Goal: Task Accomplishment & Management: Complete application form

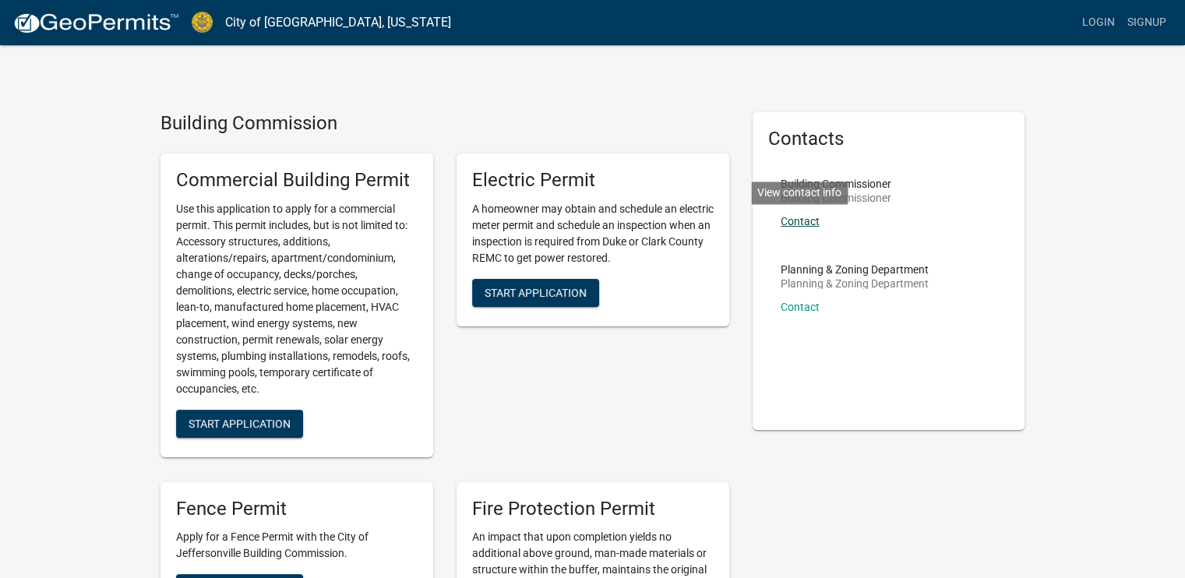
click at [807, 222] on link "Contact" at bounding box center [800, 221] width 39 height 12
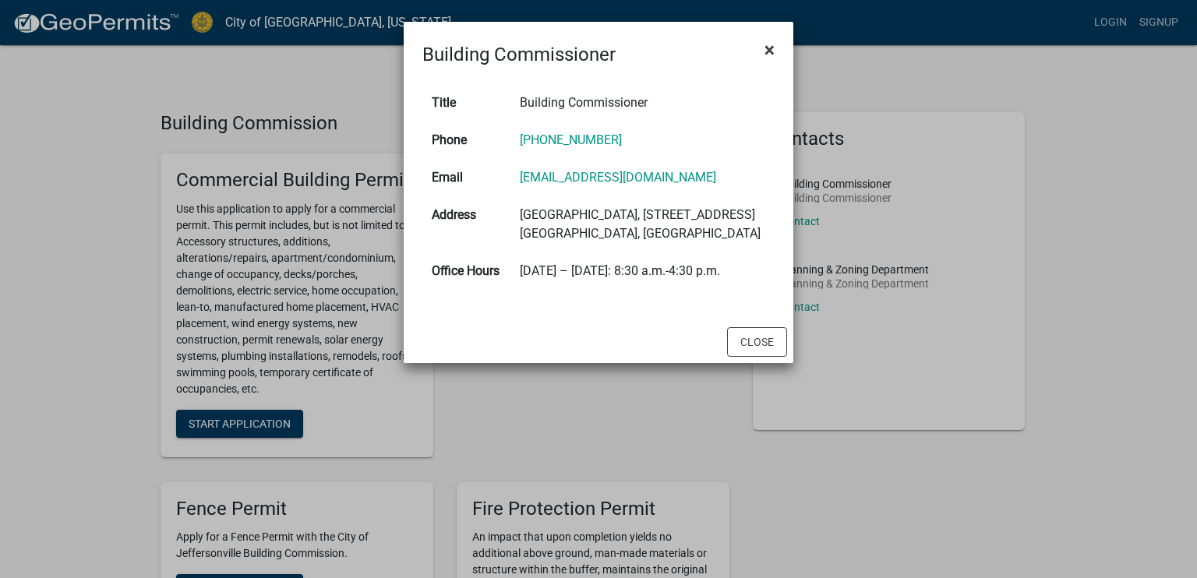
click at [767, 51] on span "×" at bounding box center [769, 50] width 10 height 22
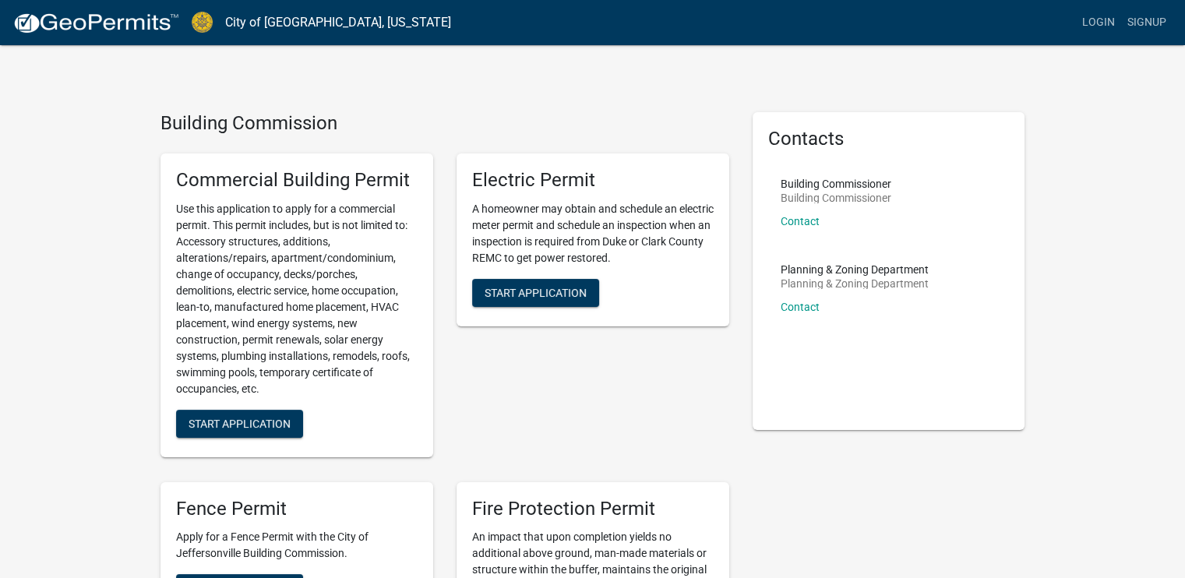
click at [993, 143] on h5 "Contacts" at bounding box center [889, 139] width 242 height 23
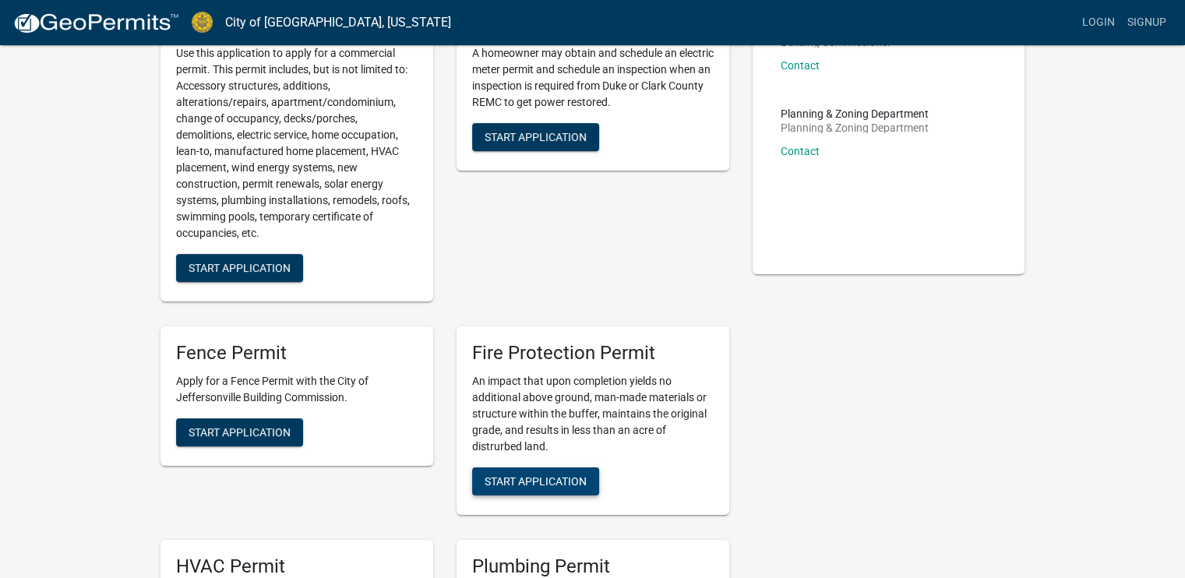
scroll to position [390, 0]
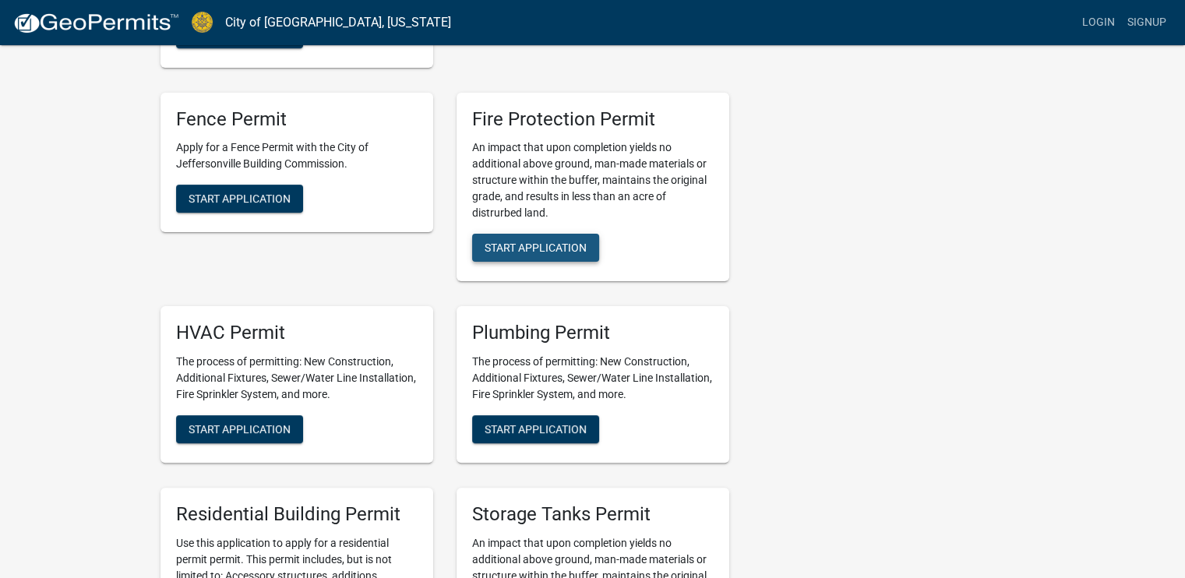
click at [534, 251] on span "Start Application" at bounding box center [536, 248] width 102 height 12
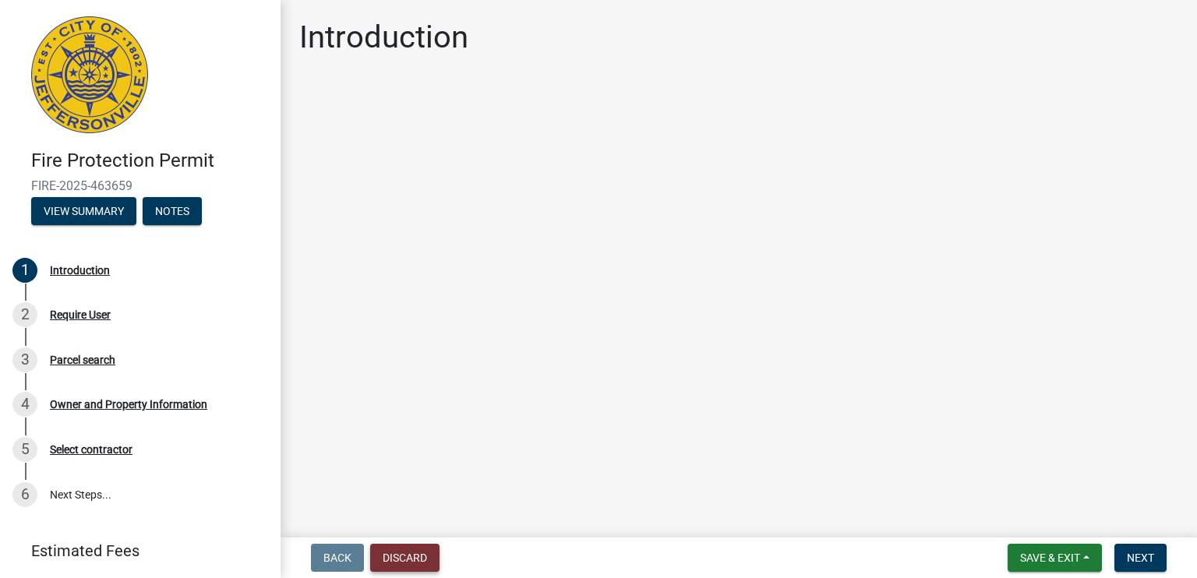
click at [407, 557] on button "Discard" at bounding box center [404, 558] width 69 height 28
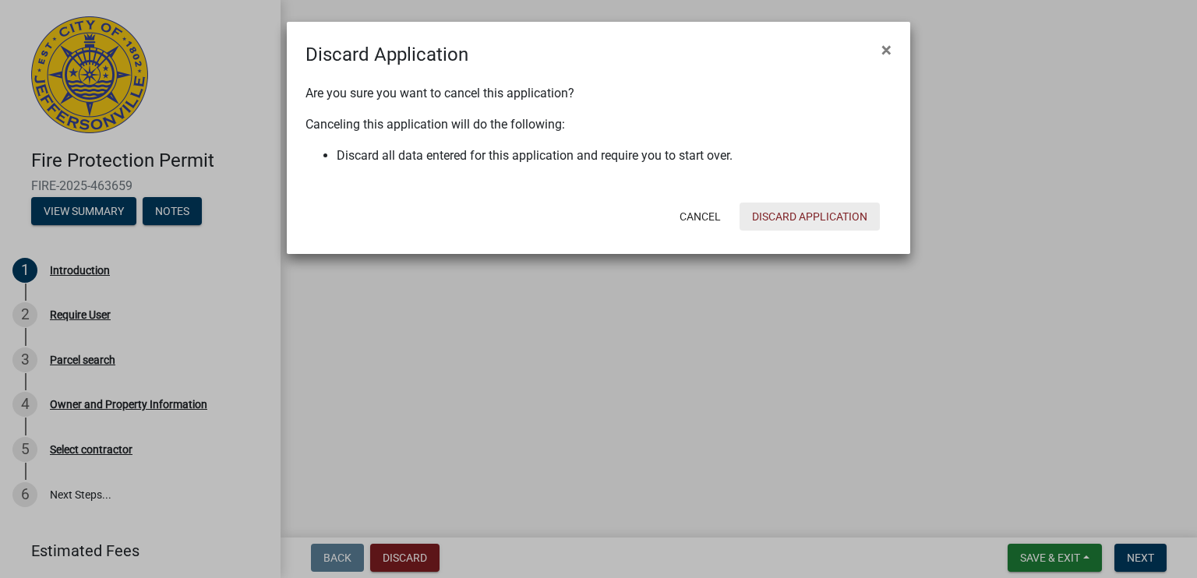
click at [802, 213] on button "Discard Application" at bounding box center [809, 217] width 140 height 28
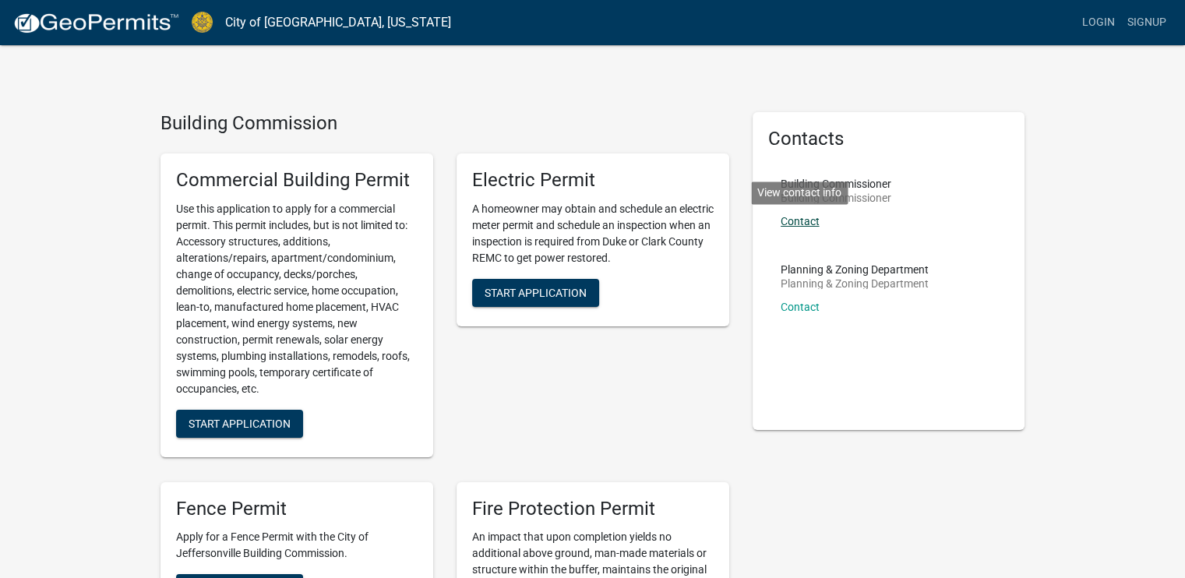
click at [805, 219] on link "Contact" at bounding box center [800, 221] width 39 height 12
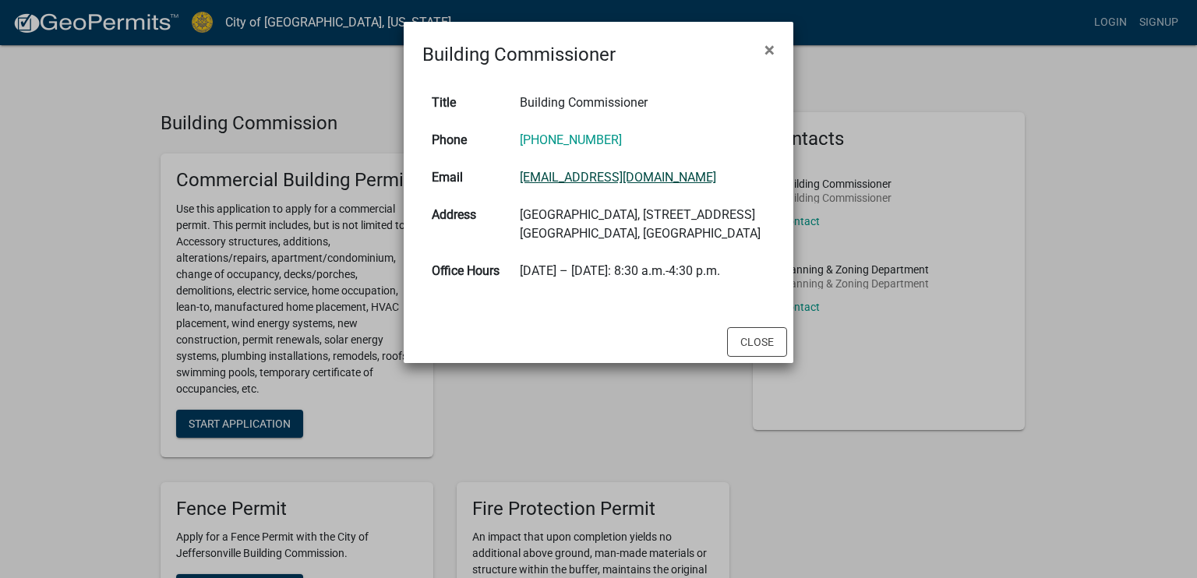
click at [594, 180] on link "[EMAIL_ADDRESS][DOMAIN_NAME]" at bounding box center [618, 177] width 196 height 15
click at [769, 49] on span "×" at bounding box center [769, 50] width 10 height 22
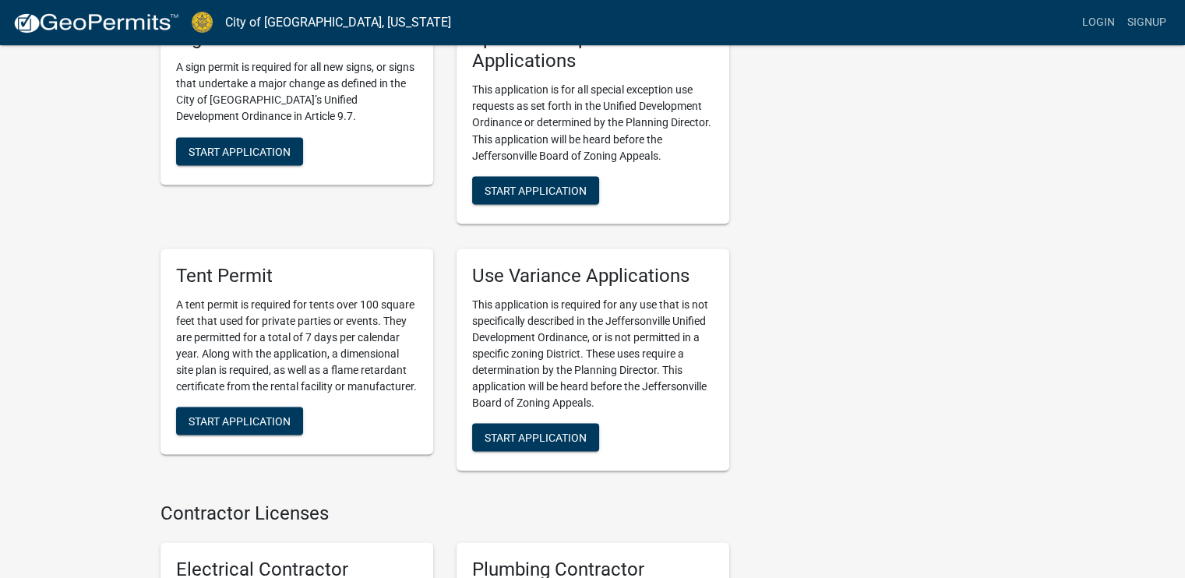
scroll to position [3213, 0]
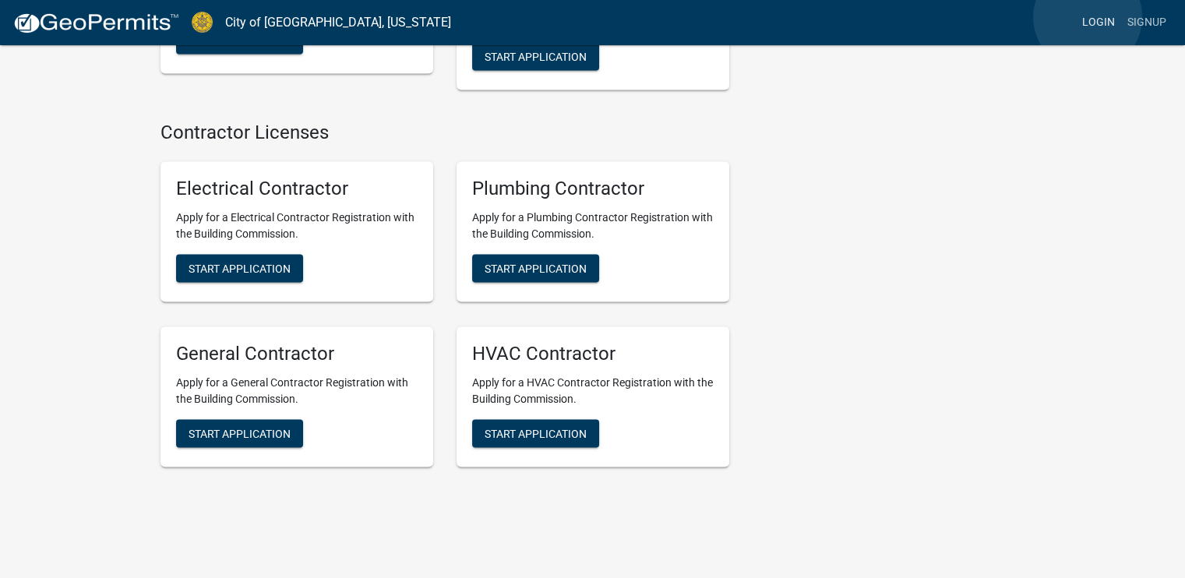
click at [1088, 18] on link "Login" at bounding box center [1098, 23] width 45 height 30
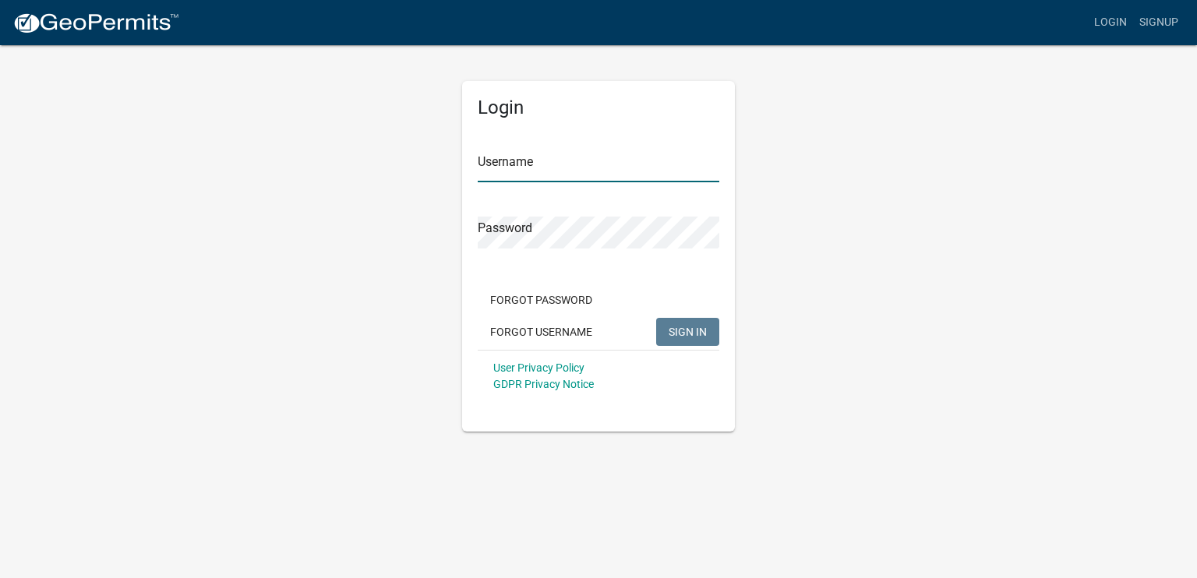
type input "Koorsen02"
click at [686, 330] on span "SIGN IN" at bounding box center [687, 331] width 38 height 12
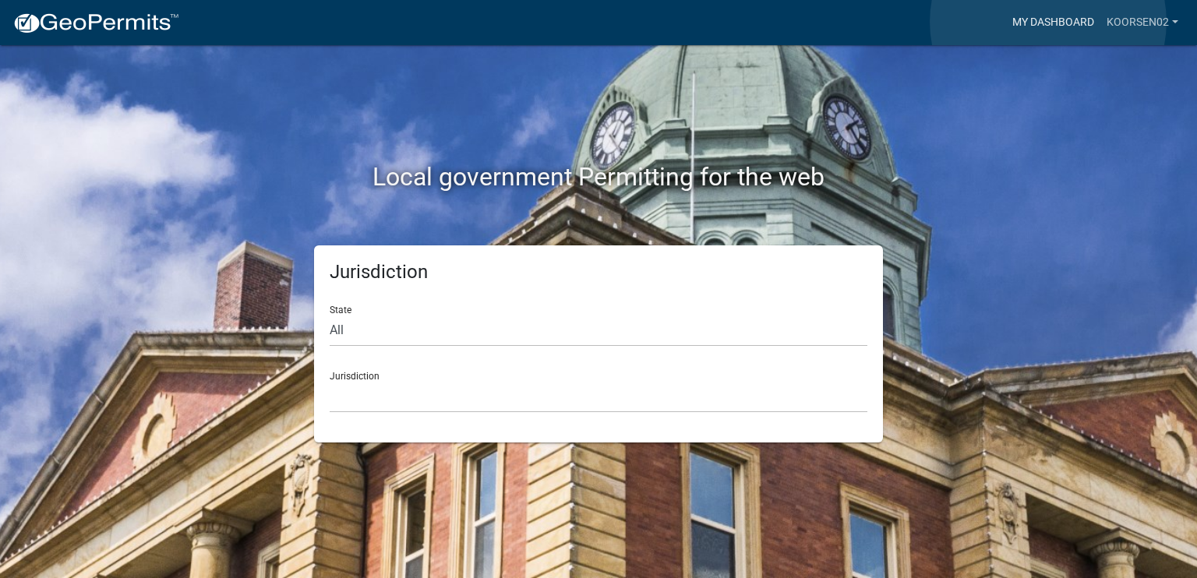
click at [1048, 22] on link "My Dashboard" at bounding box center [1053, 23] width 94 height 30
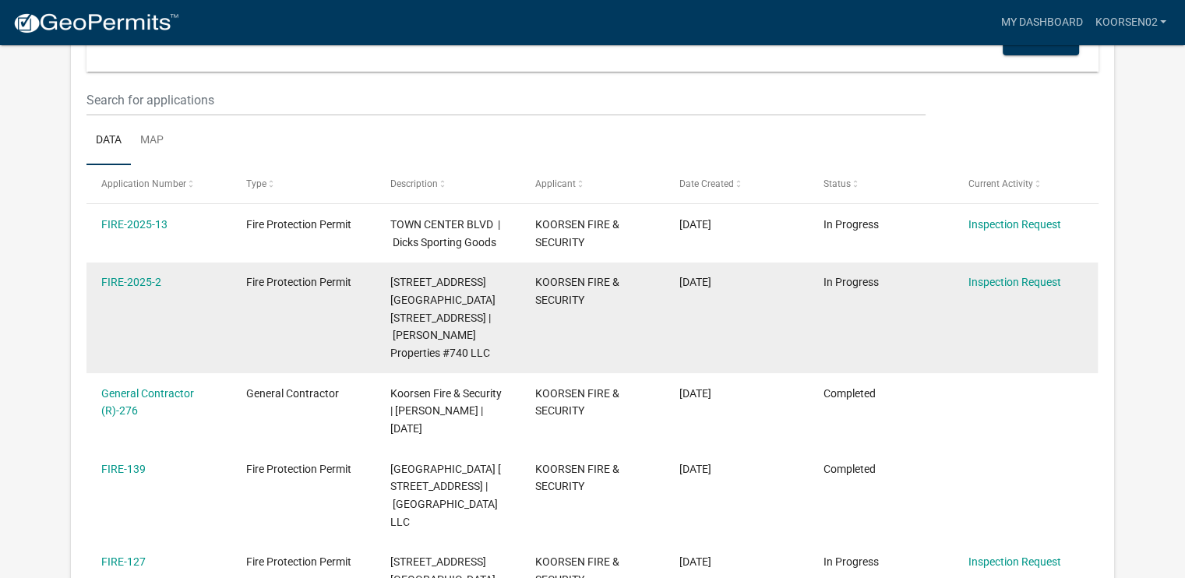
scroll to position [156, 0]
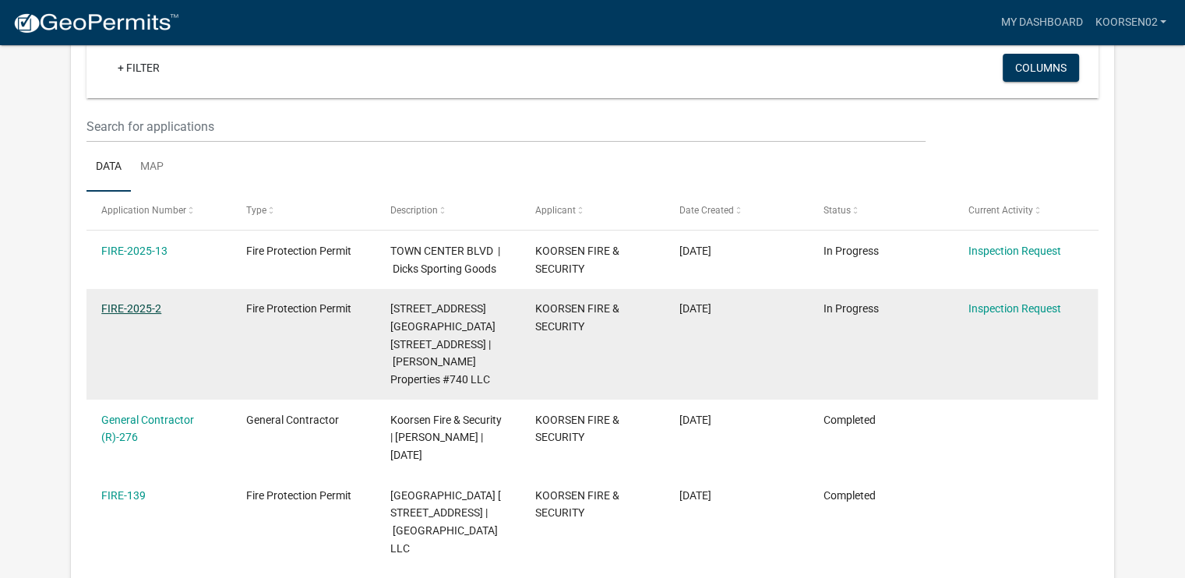
click at [150, 308] on link "FIRE-2025-2" at bounding box center [131, 308] width 60 height 12
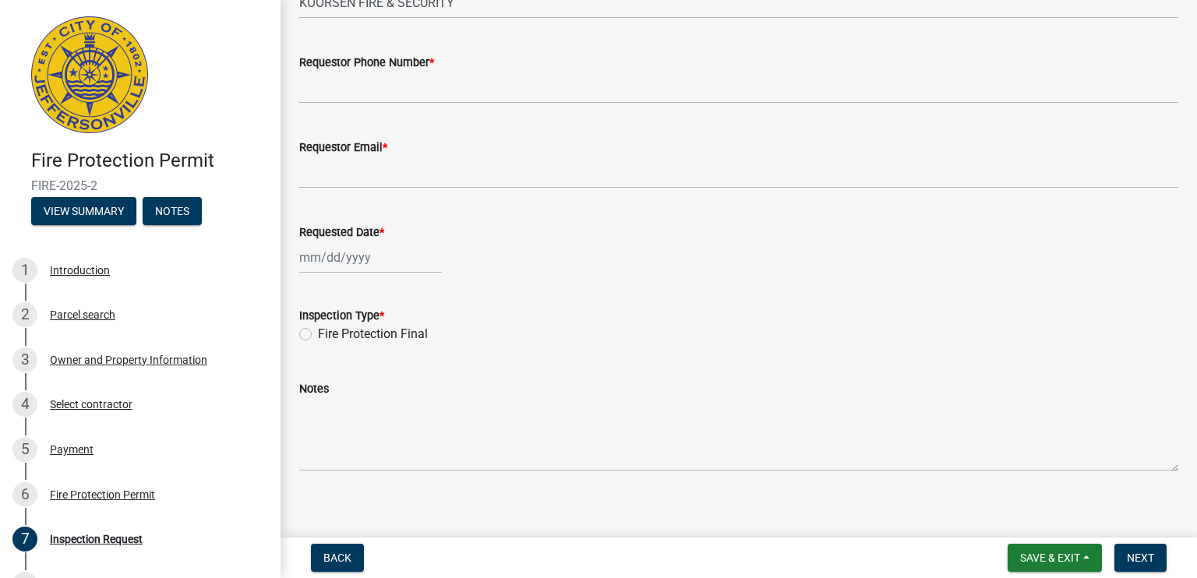
scroll to position [153, 0]
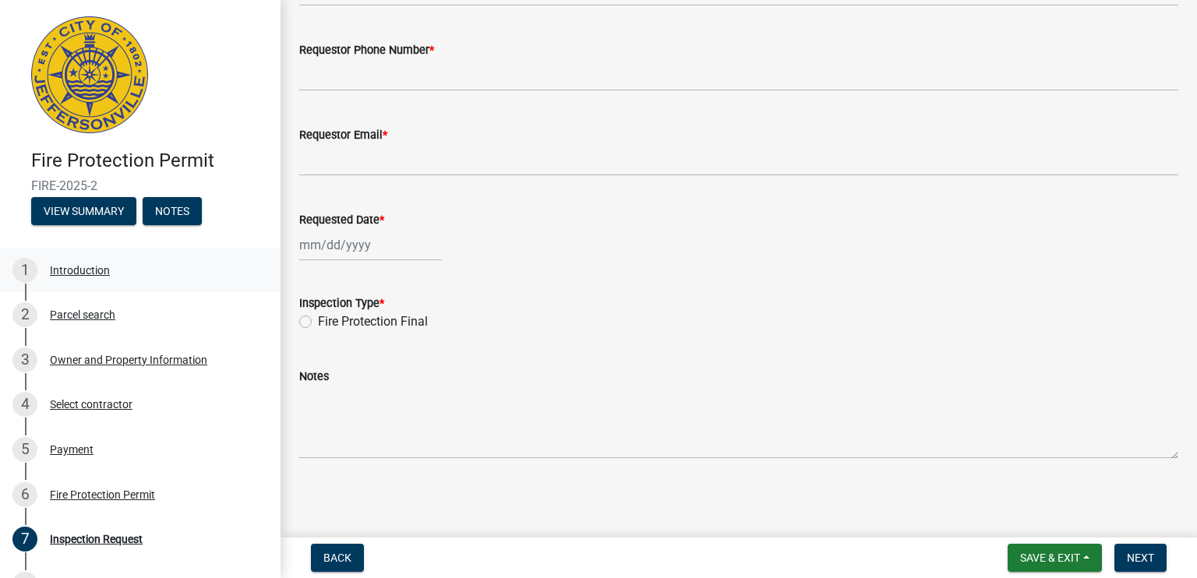
click at [85, 268] on div "Introduction" at bounding box center [80, 270] width 60 height 11
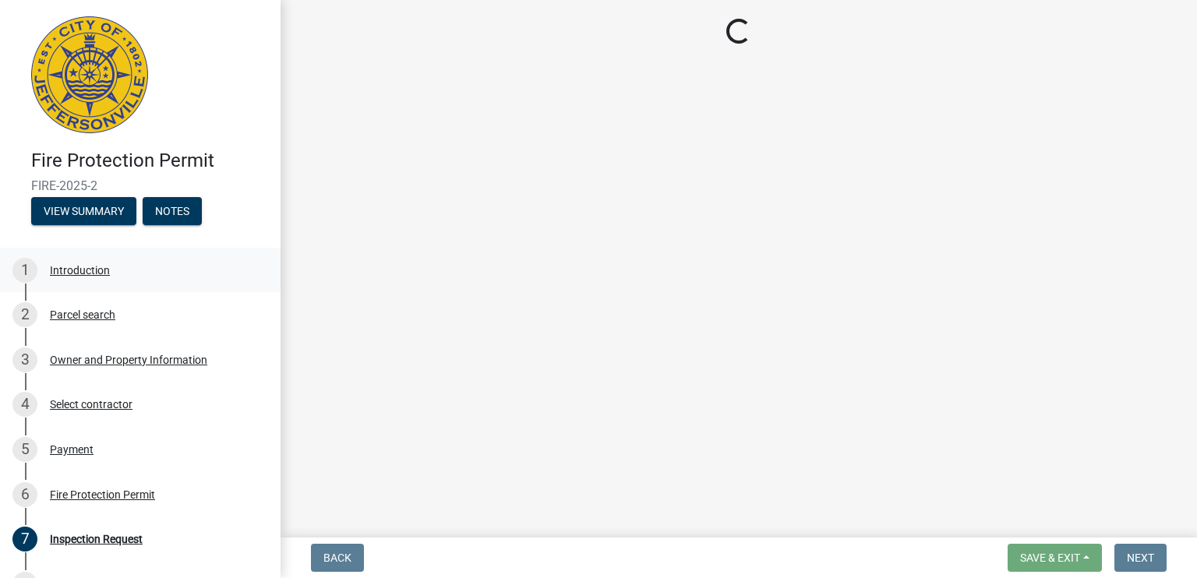
scroll to position [0, 0]
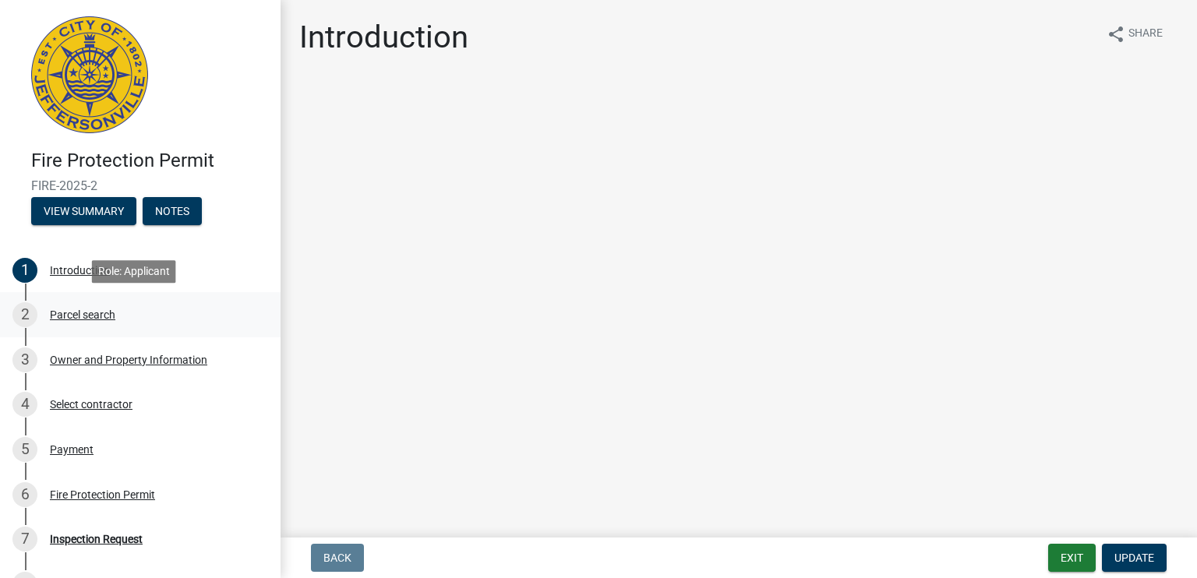
click at [83, 313] on div "Parcel search" at bounding box center [82, 314] width 65 height 11
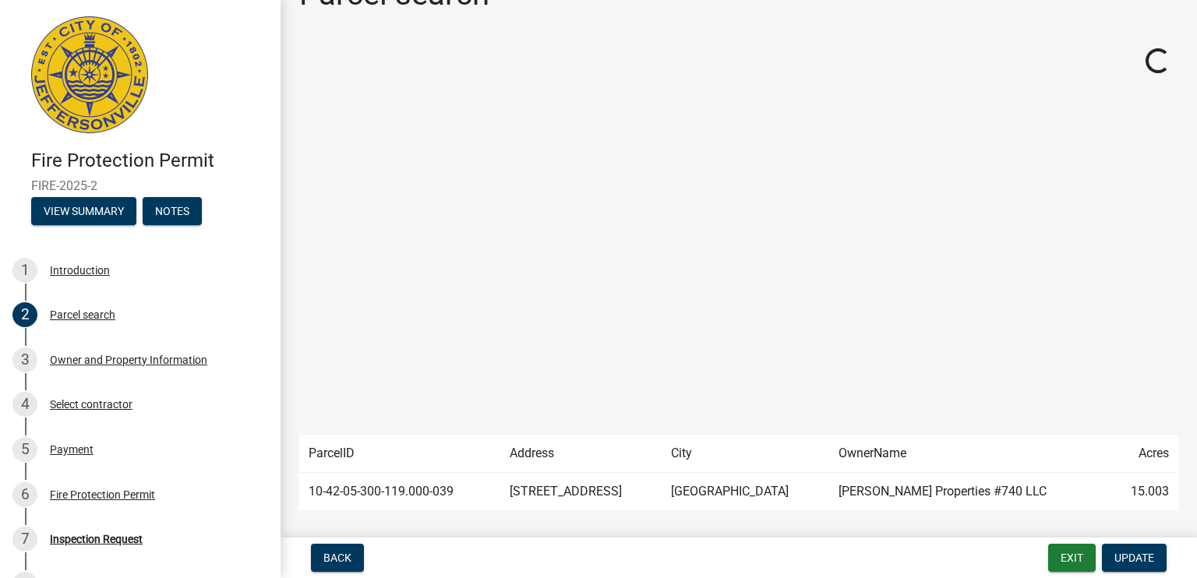
scroll to position [82, 0]
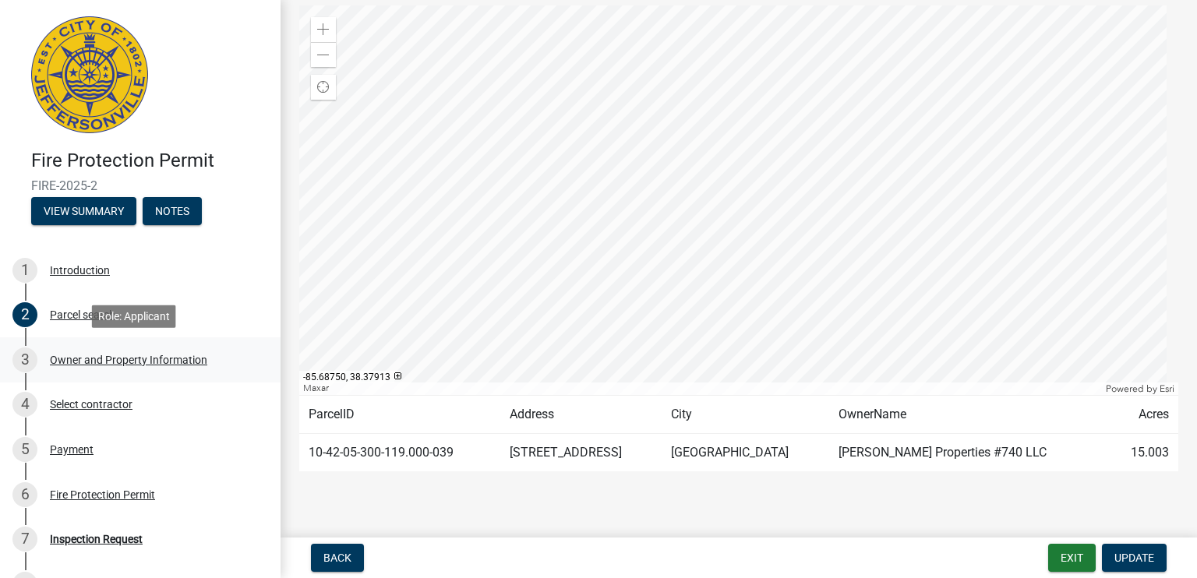
click at [143, 361] on div "Owner and Property Information" at bounding box center [128, 359] width 157 height 11
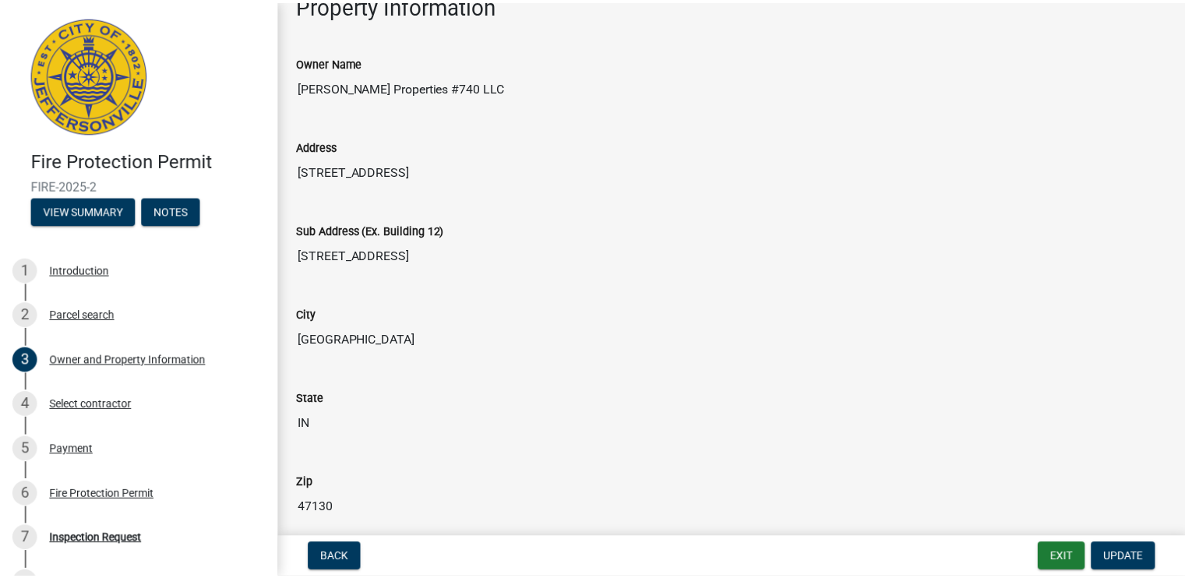
scroll to position [0, 0]
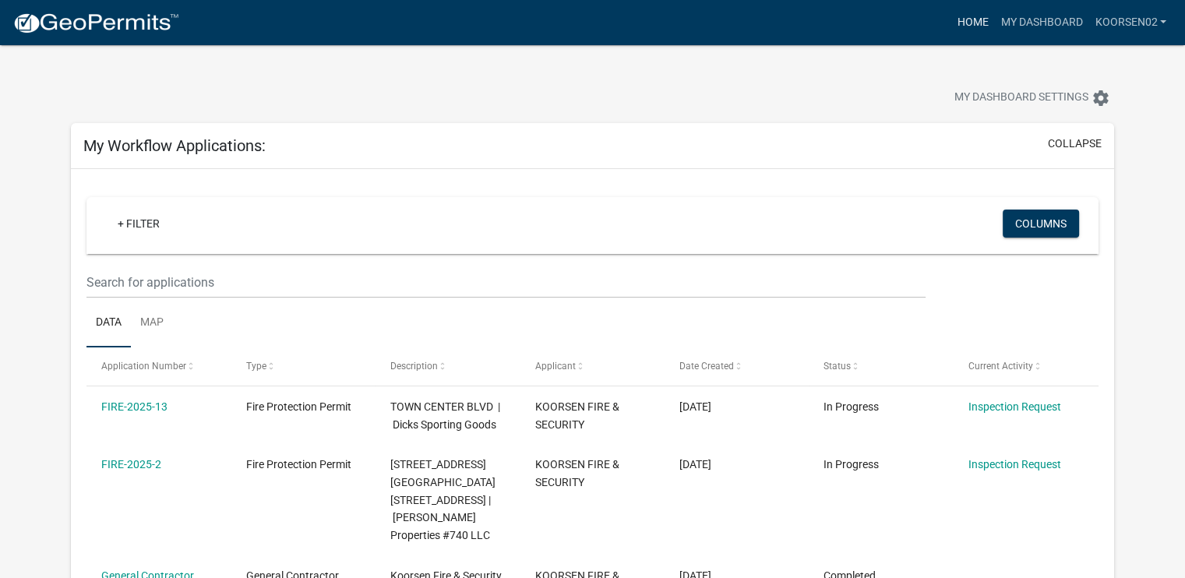
click at [973, 23] on link "Home" at bounding box center [972, 23] width 44 height 30
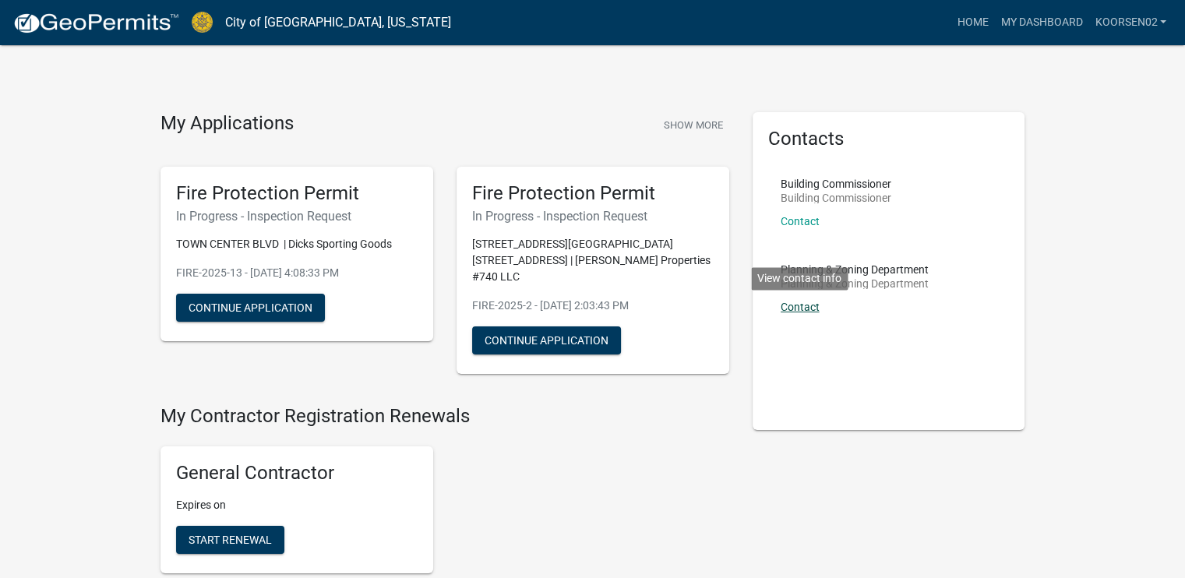
click at [810, 305] on link "Contact" at bounding box center [800, 307] width 39 height 12
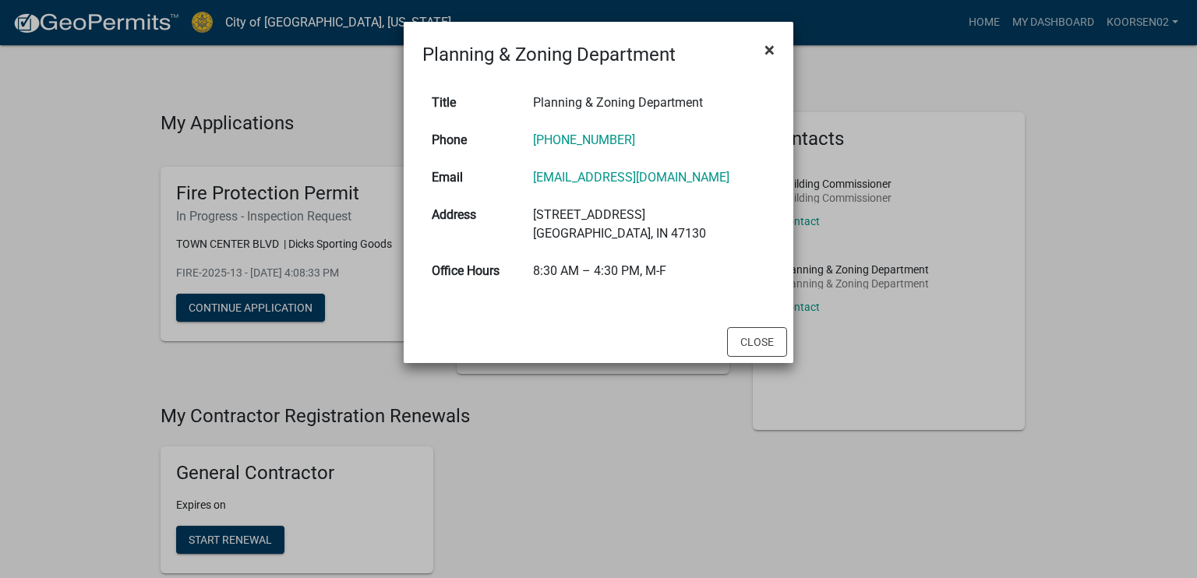
click at [770, 49] on span "×" at bounding box center [769, 50] width 10 height 22
